Goal: Information Seeking & Learning: Learn about a topic

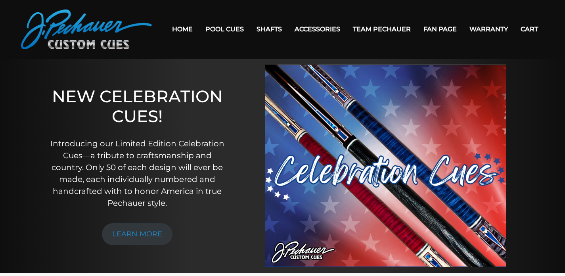
scroll to position [68, 0]
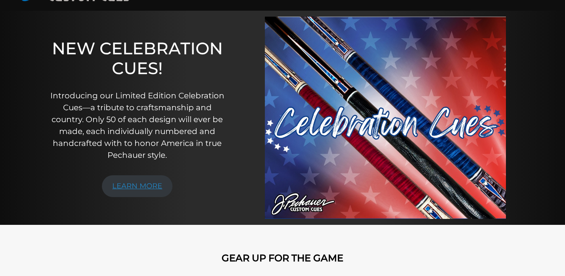
click at [131, 185] on link "LEARN MORE" at bounding box center [137, 186] width 71 height 22
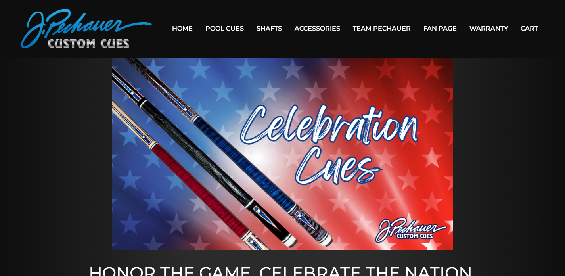
scroll to position [5, 0]
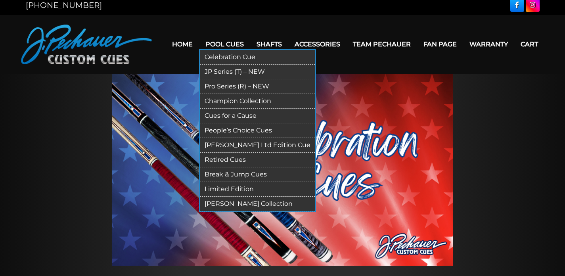
click at [210, 65] on link "JP Series (T) – NEW" at bounding box center [257, 72] width 115 height 15
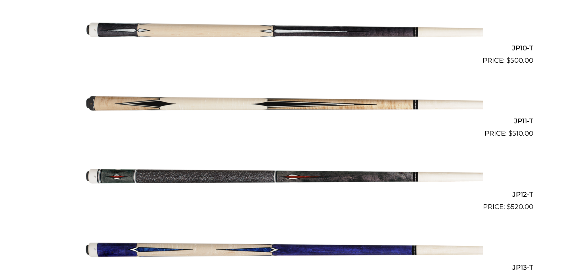
scroll to position [920, 0]
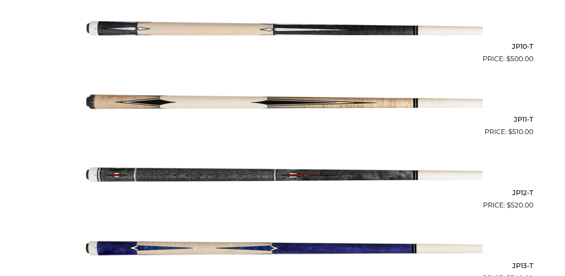
click at [246, 167] on img at bounding box center [282, 173] width 400 height 67
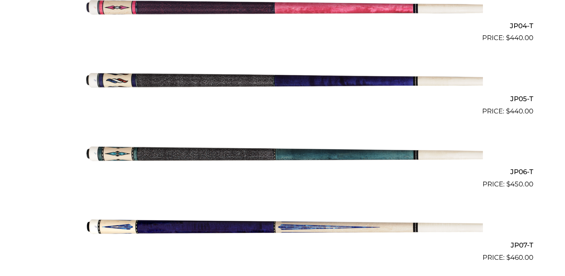
scroll to position [0, 0]
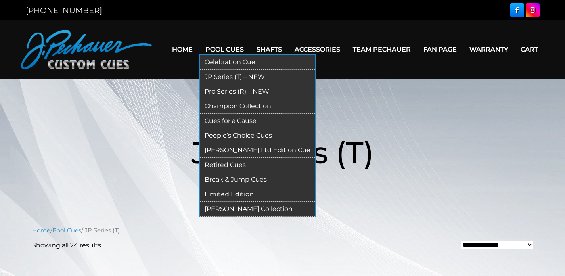
click at [207, 86] on link "Pro Series (R) – NEW" at bounding box center [257, 91] width 115 height 15
